Goal: Transaction & Acquisition: Purchase product/service

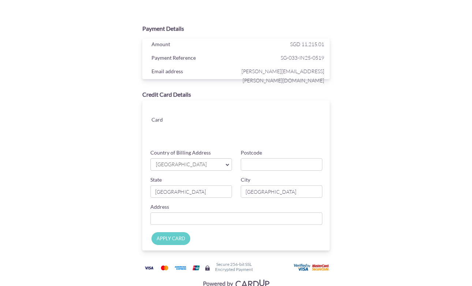
click at [160, 131] on div "Card" at bounding box center [237, 123] width 195 height 46
click at [264, 168] on input "Postcode" at bounding box center [282, 164] width 82 height 12
type input "528801"
click at [222, 215] on input "Country of Billing Address" at bounding box center [236, 218] width 172 height 12
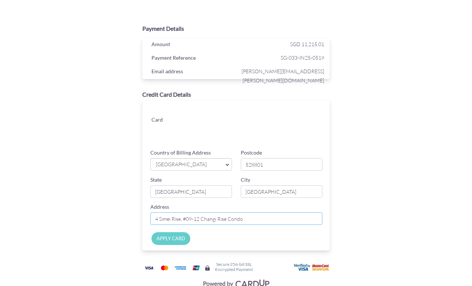
type input "4 Simei Rise, #09-12 Changi Rise Condo"
click at [174, 237] on input "APPLY CARD" at bounding box center [170, 238] width 39 height 13
type input "Applying..."
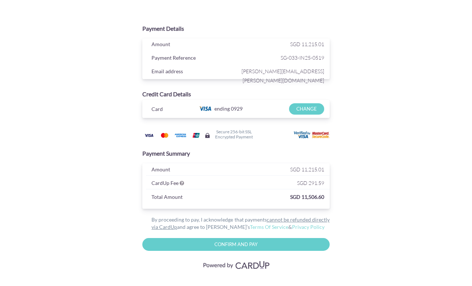
click at [234, 244] on input "Confirm and Pay" at bounding box center [235, 244] width 187 height 13
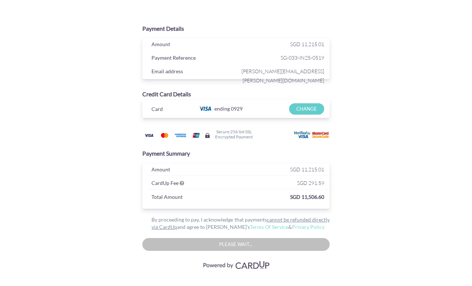
type input "Confirm And Pay"
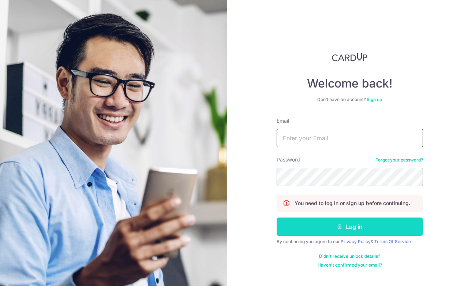
type input "rohankapoorss@gmail.com"
click at [350, 226] on button "Log in" at bounding box center [350, 226] width 146 height 18
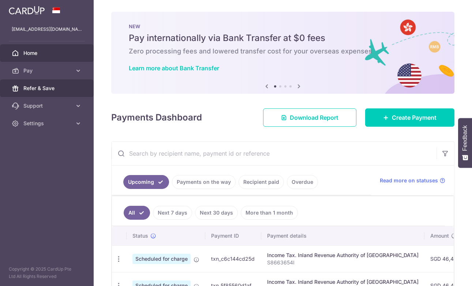
click at [55, 80] on link "Refer & Save" at bounding box center [47, 88] width 94 height 18
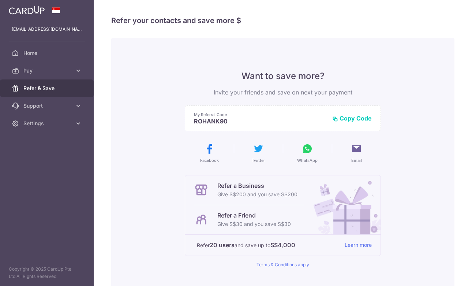
click at [55, 73] on span "Pay" at bounding box center [47, 70] width 48 height 7
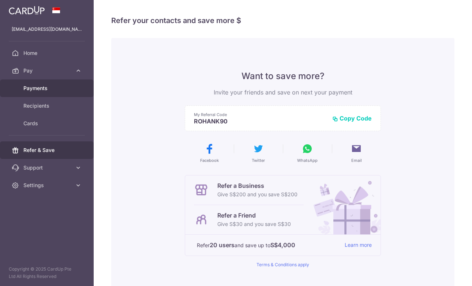
click at [55, 90] on span "Payments" at bounding box center [47, 88] width 48 height 7
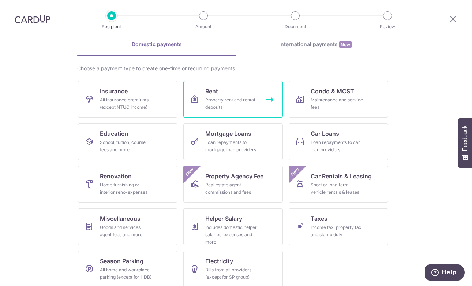
scroll to position [42, 0]
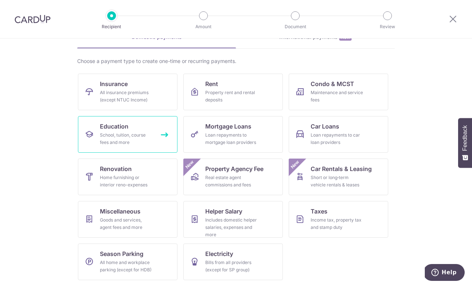
click at [128, 140] on div "School, tuition, course fees and more" at bounding box center [126, 138] width 53 height 15
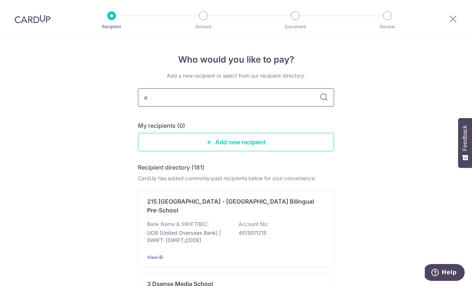
type input "et"
type input "etn"
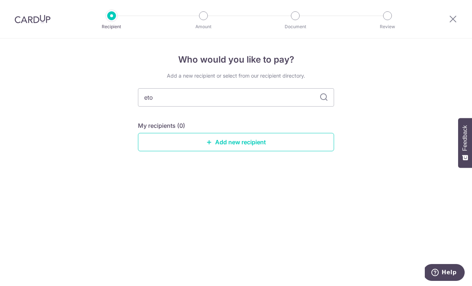
type input "eton"
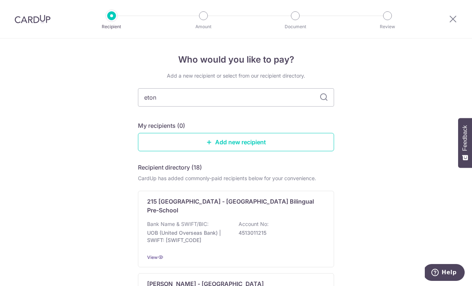
type input "eton h"
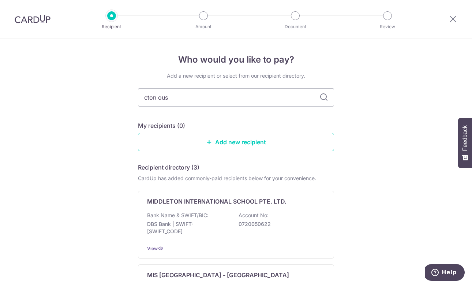
type input "eton ouse"
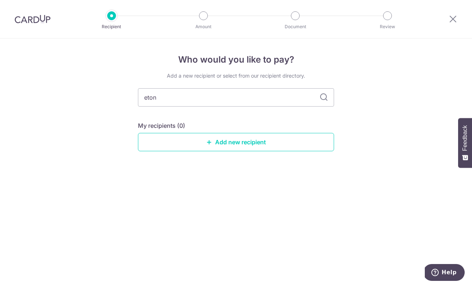
type input "eton n"
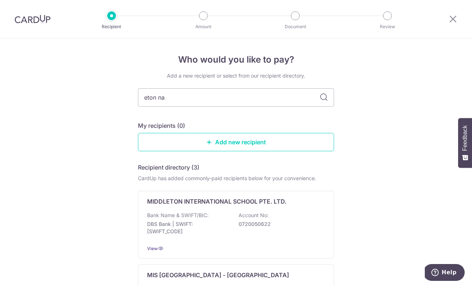
type input "eton nat"
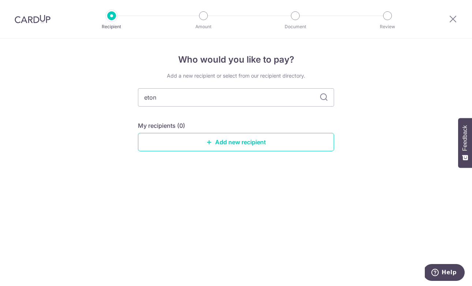
type input "eton h"
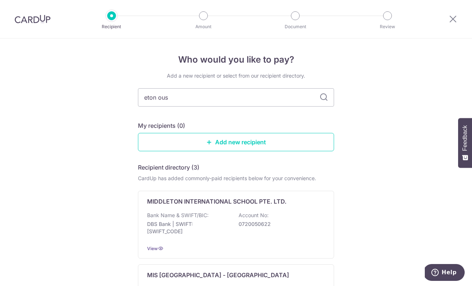
type input "eton ouse"
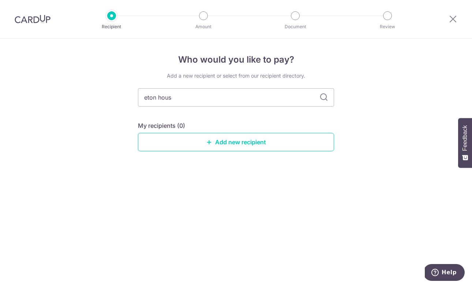
type input "eton house"
type input "eton"
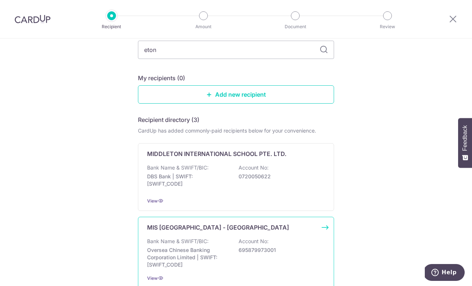
scroll to position [38, 0]
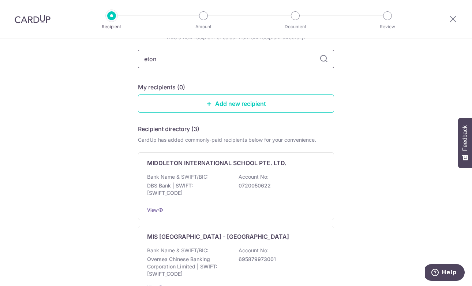
type input "eton"
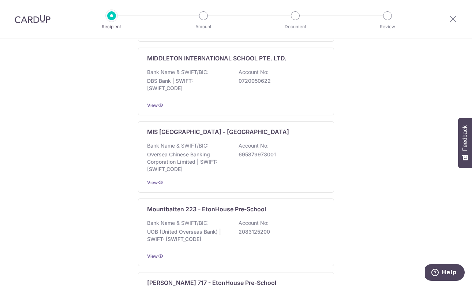
scroll to position [55, 0]
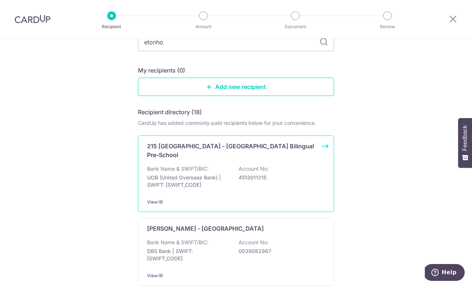
type input "etonhou"
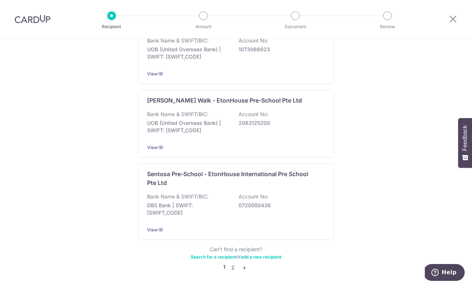
scroll to position [719, 0]
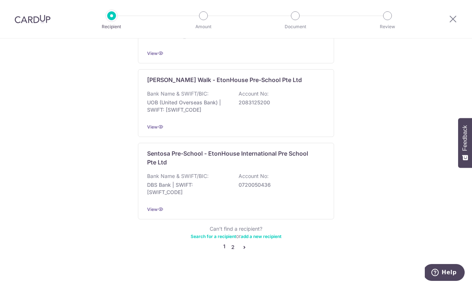
click at [233, 243] on link "2" at bounding box center [232, 247] width 9 height 9
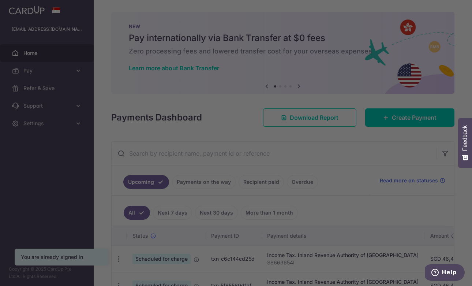
click at [210, 19] on div at bounding box center [238, 144] width 477 height 289
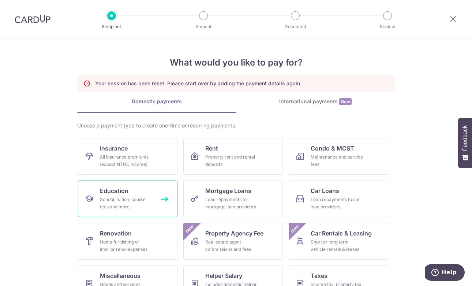
click at [129, 194] on link "Education School, tuition, course fees and more" at bounding box center [128, 198] width 100 height 37
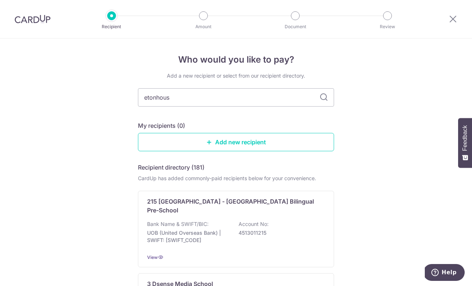
type input "etonhouse"
click at [230, 253] on div "View" at bounding box center [236, 257] width 178 height 8
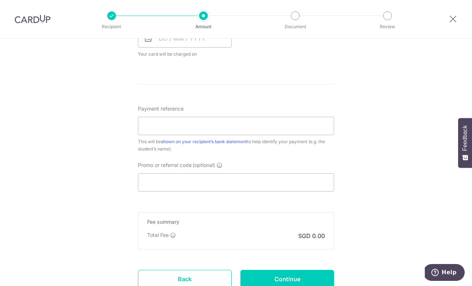
scroll to position [415, 0]
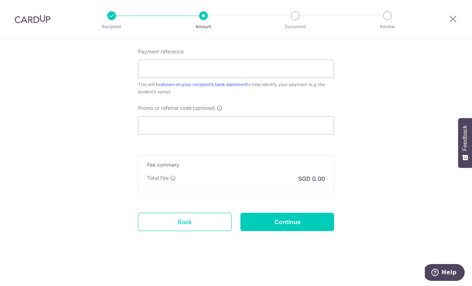
click at [195, 228] on link "Back" at bounding box center [185, 222] width 94 height 18
click at [187, 223] on link "Back" at bounding box center [185, 222] width 94 height 18
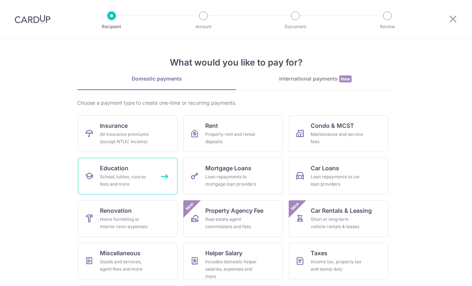
click at [141, 176] on div "School, tuition, course fees and more" at bounding box center [126, 180] width 53 height 15
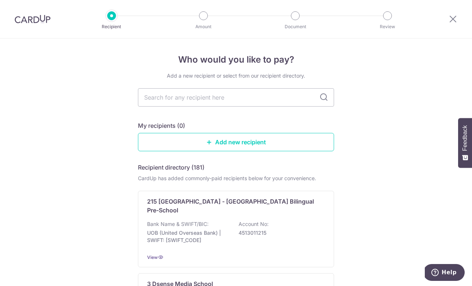
type input "r"
type input "etonhouse"
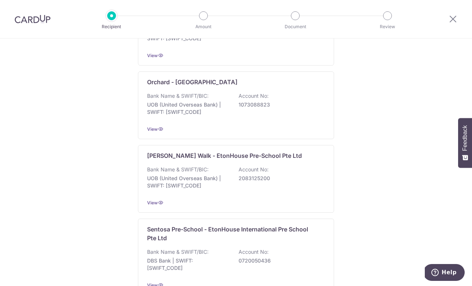
scroll to position [719, 0]
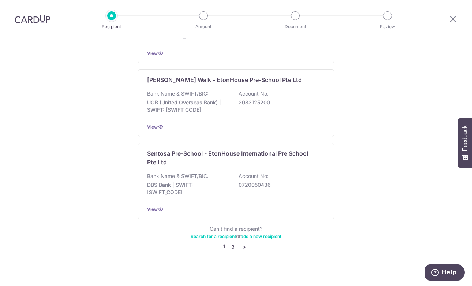
click at [232, 243] on link "2" at bounding box center [232, 247] width 9 height 9
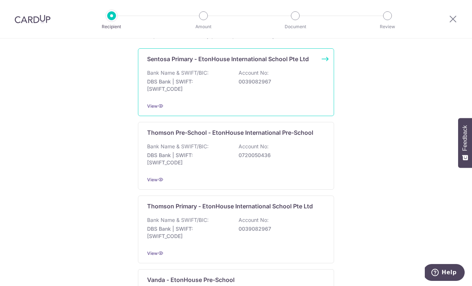
scroll to position [0, 0]
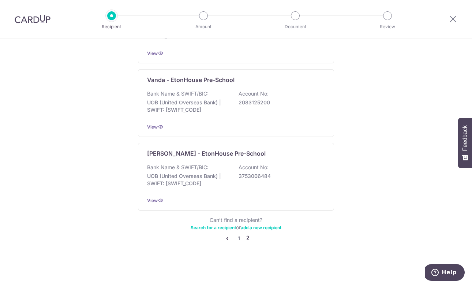
scroll to position [342, 0]
click at [226, 239] on icon "pager" at bounding box center [227, 239] width 6 height 6
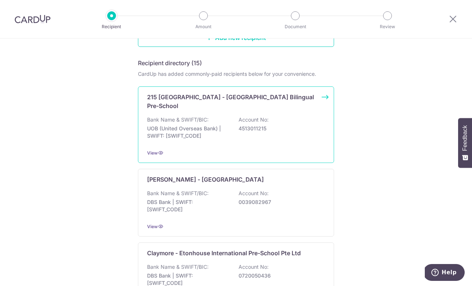
scroll to position [234, 0]
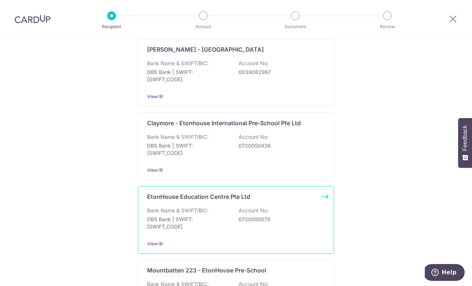
click at [205, 215] on p "DBS Bank | SWIFT: [SWIFT_CODE]" at bounding box center [188, 222] width 82 height 15
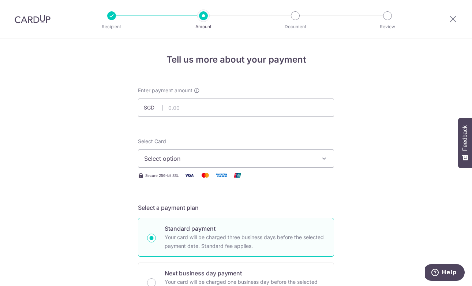
click at [289, 158] on span "Select option" at bounding box center [229, 158] width 170 height 9
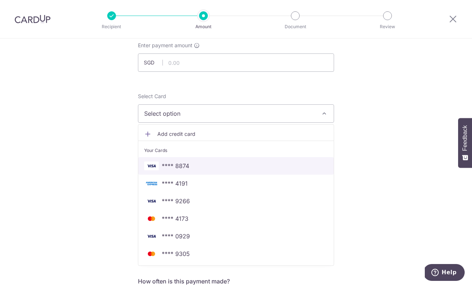
scroll to position [47, 0]
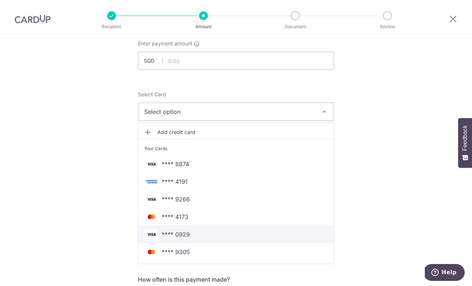
click at [199, 233] on span "**** 0929" at bounding box center [236, 234] width 184 height 9
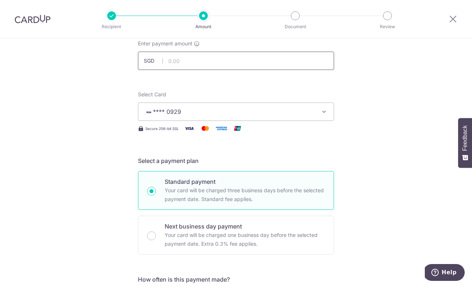
click at [187, 62] on input "text" at bounding box center [236, 61] width 196 height 18
type input "11,000.00"
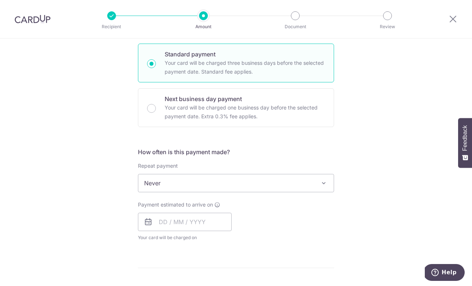
scroll to position [178, 0]
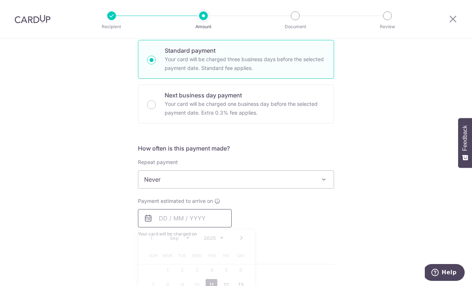
click at [187, 218] on input "text" at bounding box center [185, 218] width 94 height 18
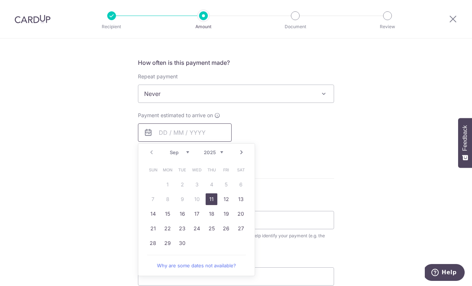
scroll to position [277, 0]
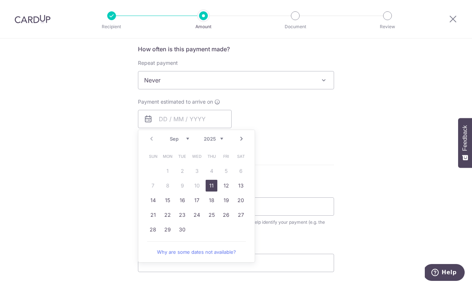
click at [213, 187] on link "11" at bounding box center [212, 186] width 12 height 12
type input "11/09/2025"
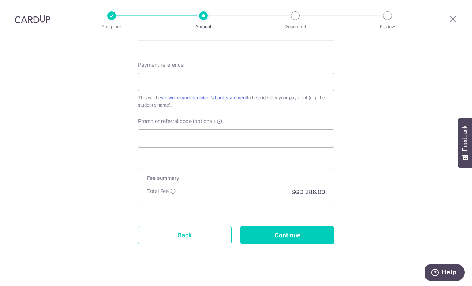
scroll to position [445, 0]
